Goal: Task Accomplishment & Management: Manage account settings

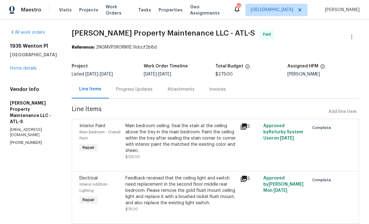
click at [25, 71] on link "Home details" at bounding box center [23, 68] width 27 height 4
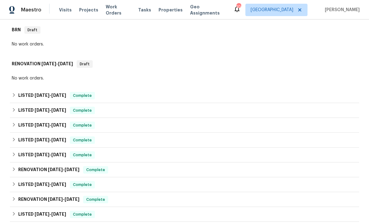
scroll to position [100, 0]
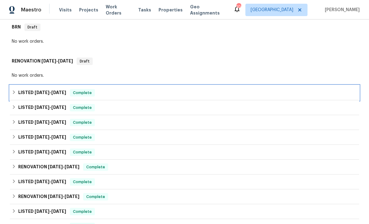
click at [14, 92] on icon at bounding box center [14, 92] width 2 height 4
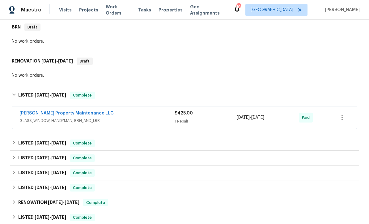
click at [67, 115] on link "[PERSON_NAME] Property Maintenance LLC" at bounding box center [66, 113] width 94 height 4
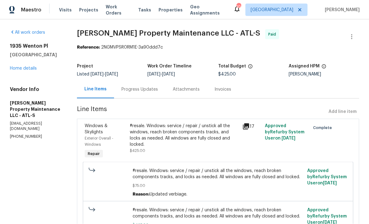
click at [148, 95] on div "Progress Updates" at bounding box center [139, 89] width 51 height 18
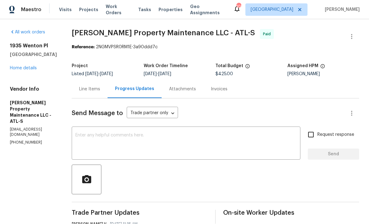
click at [91, 86] on div "Line Items" at bounding box center [89, 89] width 21 height 6
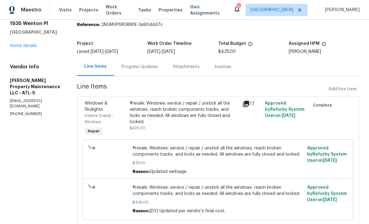
copy div "1935 Wenton [GEOGRAPHIC_DATA]"
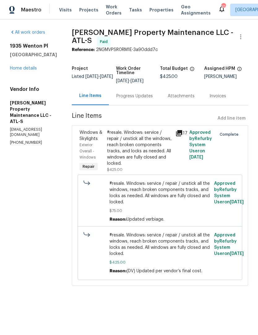
click at [140, 96] on div "Progress Updates" at bounding box center [134, 96] width 37 height 6
